Goal: Information Seeking & Learning: Learn about a topic

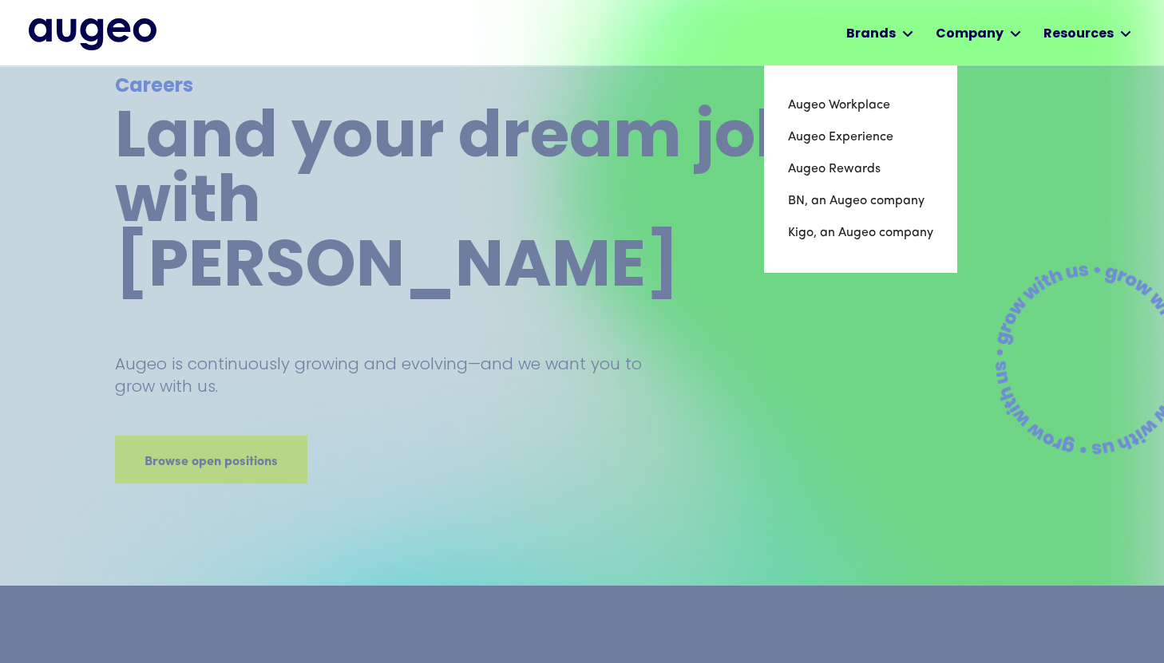
scroll to position [45, 0]
click at [856, 101] on link "Augeo Workplace" at bounding box center [860, 105] width 145 height 32
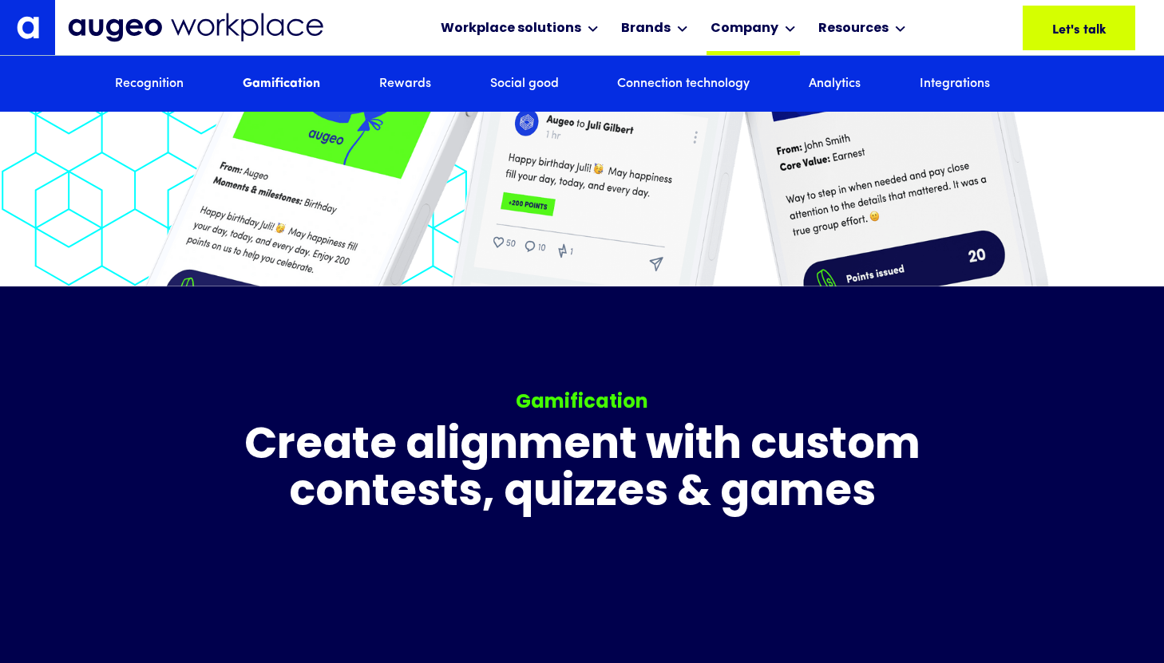
scroll to position [3551, 0]
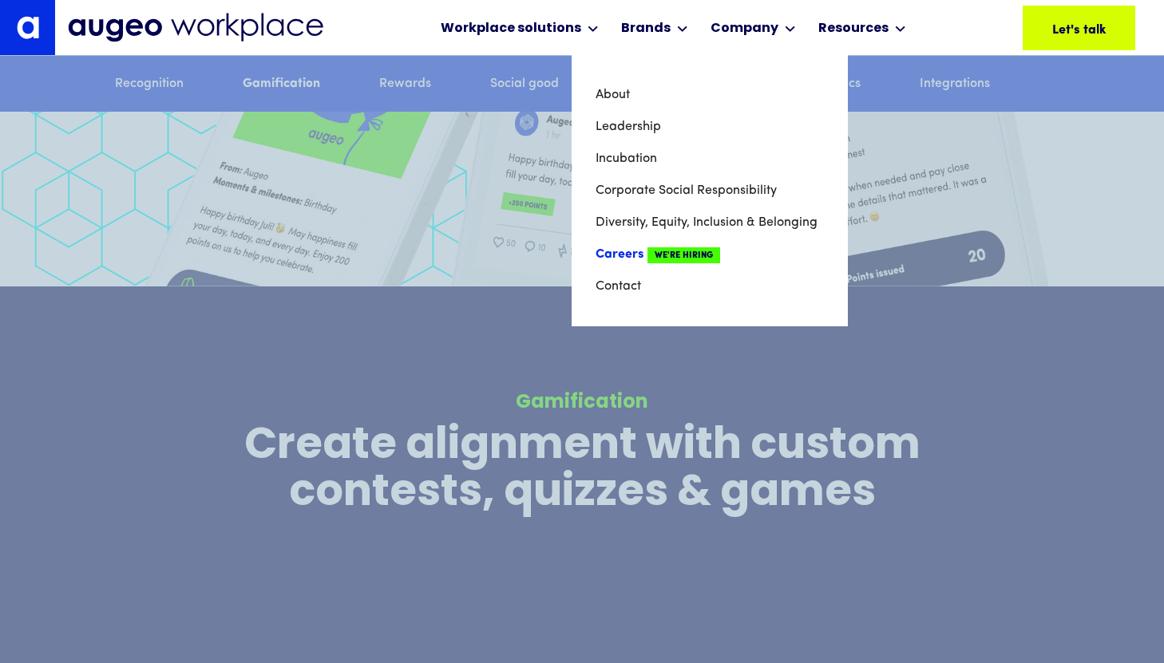
click at [608, 251] on link "Careers We're Hiring" at bounding box center [709, 255] width 228 height 32
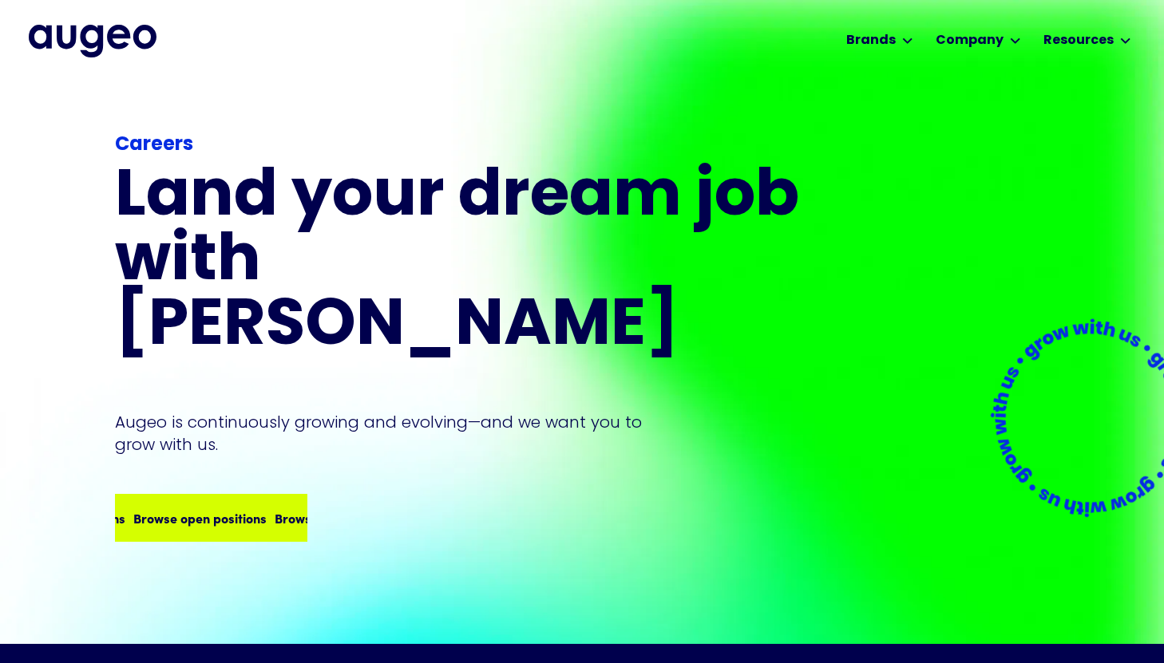
click at [267, 508] on div "Browse open positions" at bounding box center [333, 517] width 133 height 19
